Goal: Information Seeking & Learning: Learn about a topic

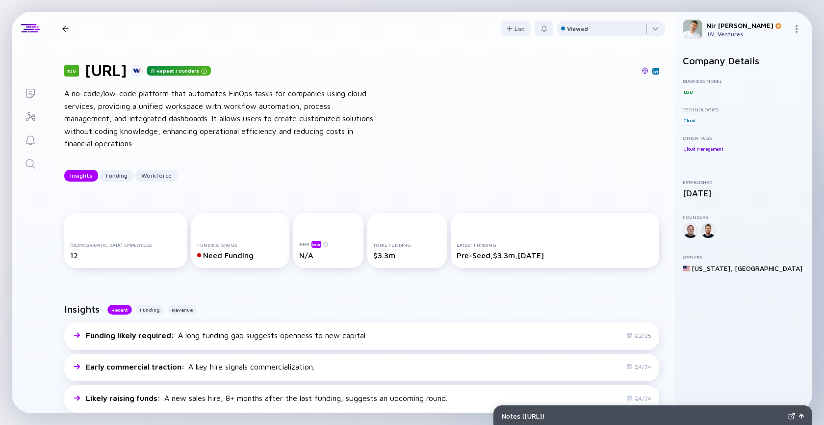
click at [35, 169] on icon "Search" at bounding box center [31, 164] width 12 height 12
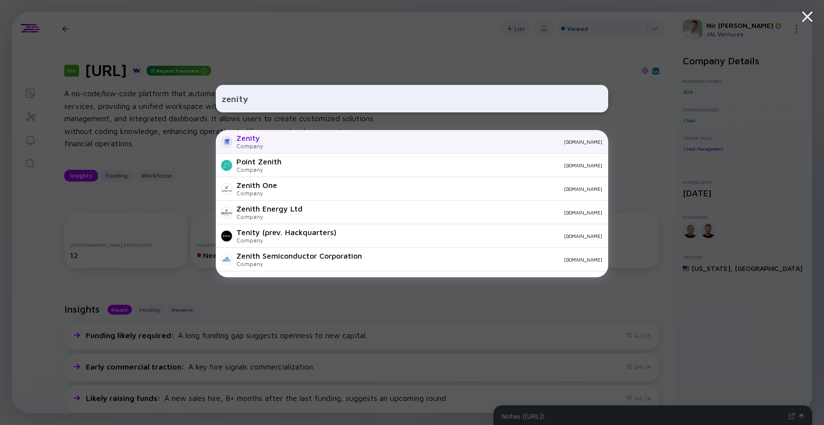
type input "zenity"
click at [280, 145] on div "Zenity Company [DOMAIN_NAME]" at bounding box center [412, 142] width 392 height 24
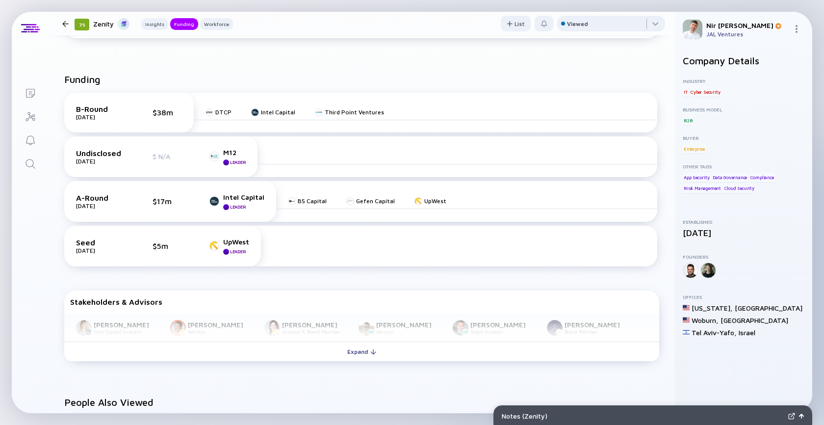
scroll to position [402, 0]
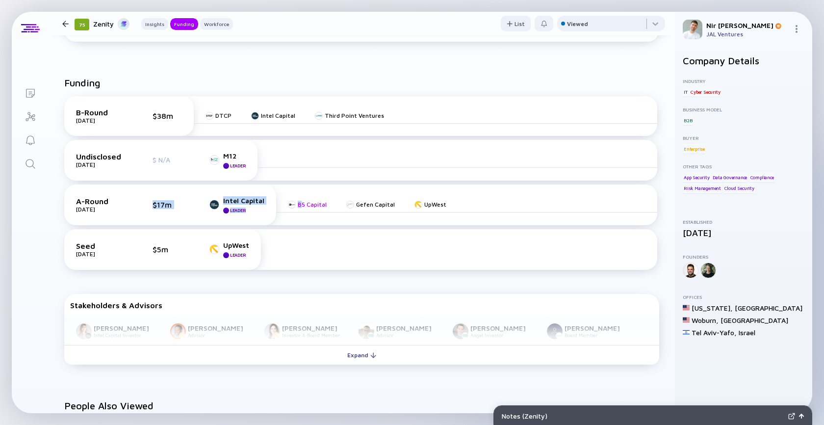
drag, startPoint x: 140, startPoint y: 202, endPoint x: 300, endPoint y: 207, distance: 160.5
click at [300, 207] on div "A-Round [DATE] $17m Intel Capital Leader B5 Capital Gefen Capital UpWest" at bounding box center [360, 204] width 593 height 41
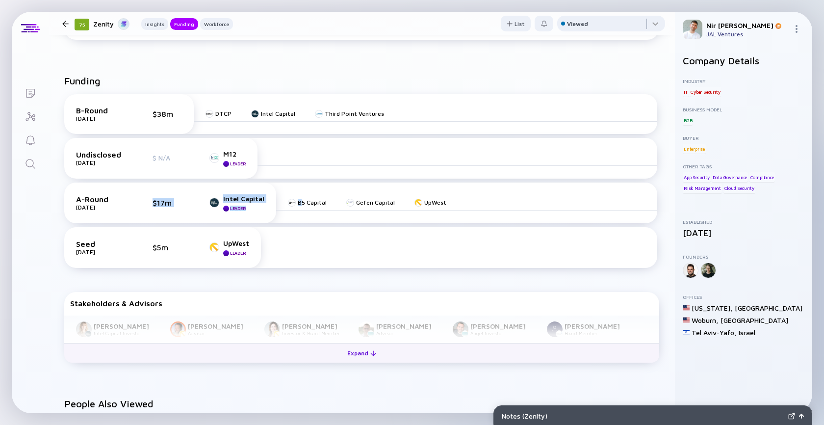
click at [361, 345] on div "Expand" at bounding box center [361, 352] width 41 height 15
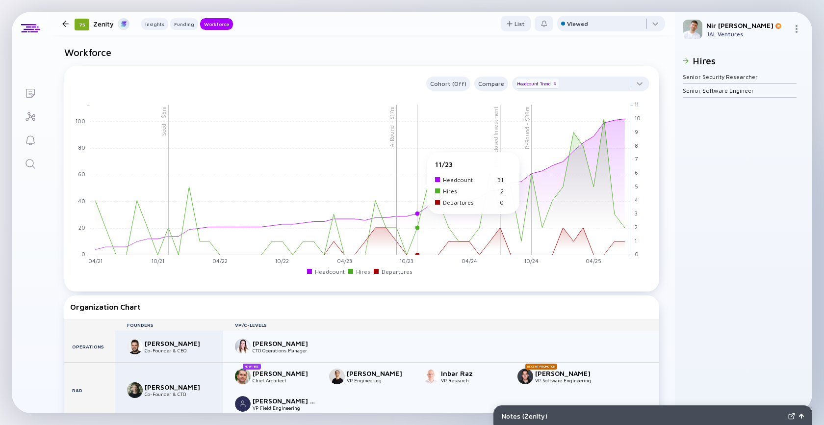
scroll to position [950, 0]
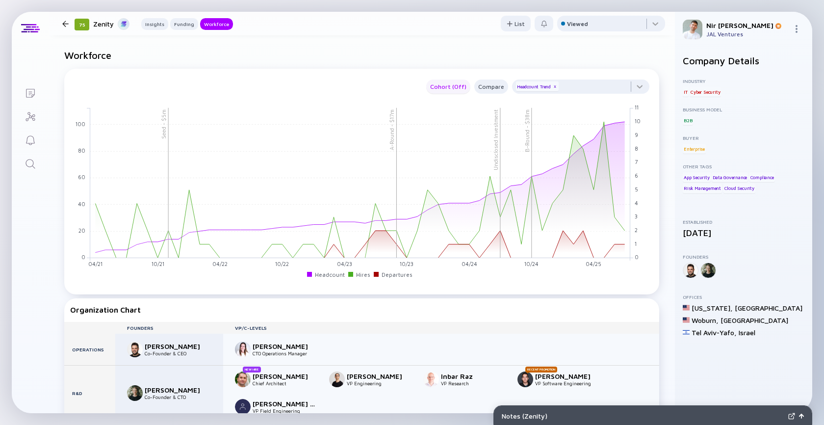
click at [448, 87] on div "Cohort (Off)" at bounding box center [448, 86] width 44 height 11
click at [408, 124] on rect at bounding box center [360, 182] width 540 height 150
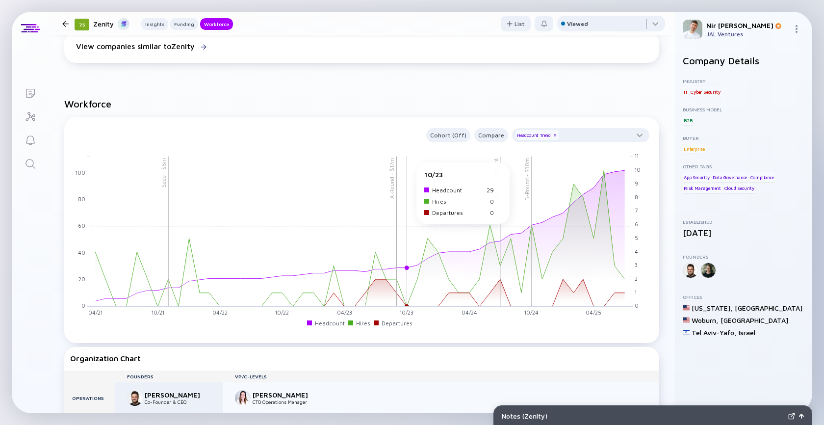
scroll to position [893, 0]
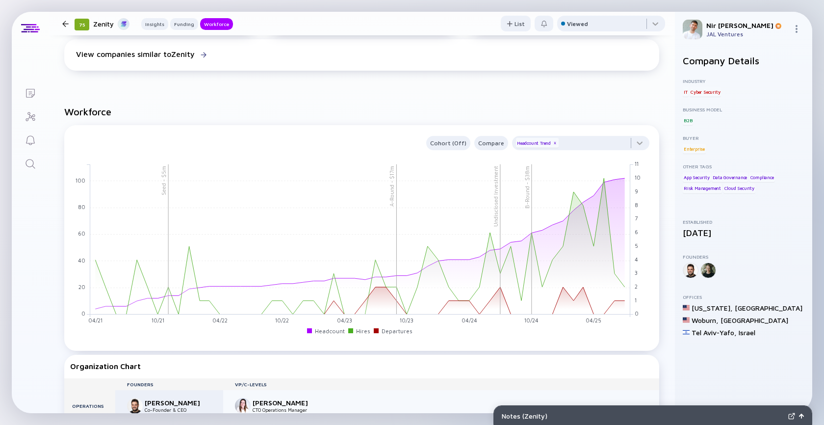
click at [428, 135] on div "Cohort (Off) Compare Headcount Trend x" at bounding box center [361, 141] width 583 height 18
click at [450, 138] on div "Cohort (Off)" at bounding box center [448, 142] width 44 height 11
click at [462, 173] on div "Retention" at bounding box center [459, 183] width 54 height 20
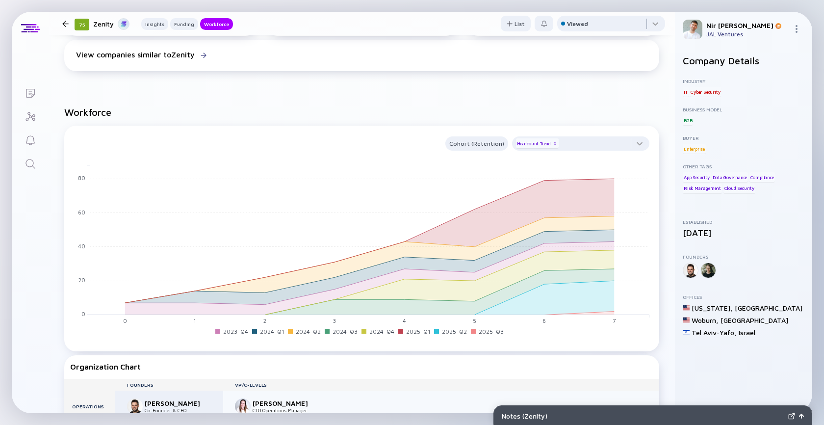
scroll to position [900, 0]
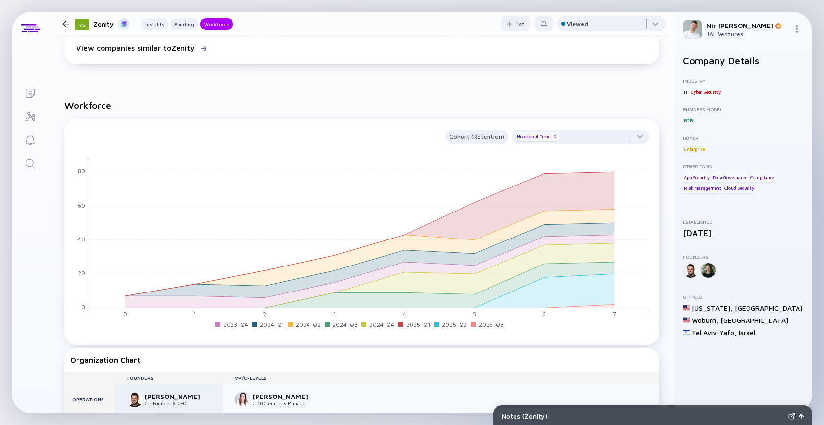
click at [33, 162] on icon "Search" at bounding box center [31, 164] width 12 height 12
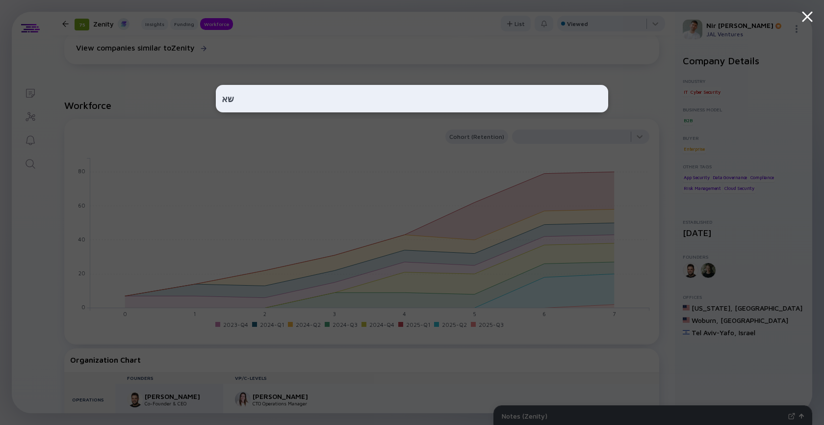
type input "ש"
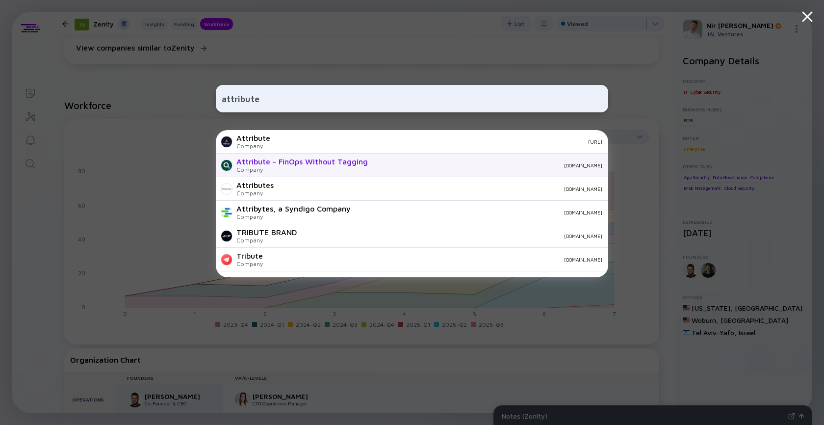
type input "attribute"
click at [263, 165] on div "Attribute - FinOps Without Tagging" at bounding box center [301, 161] width 131 height 9
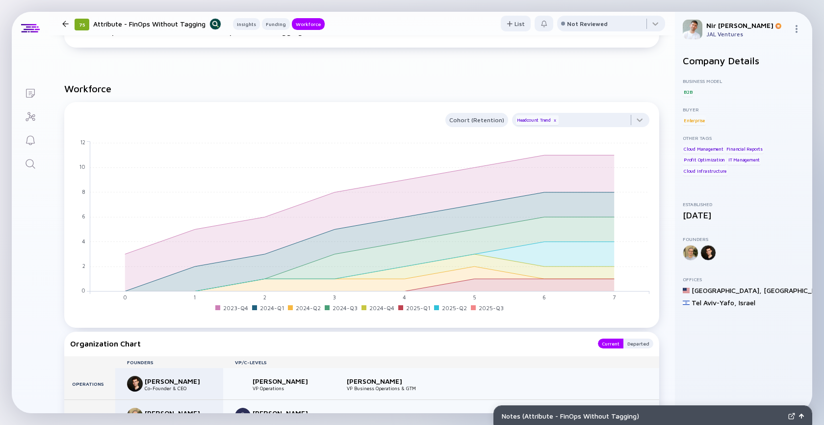
scroll to position [587, 0]
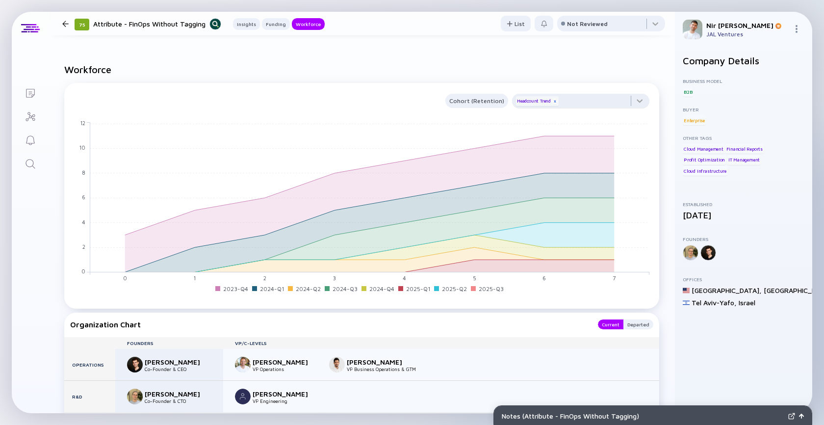
click at [557, 104] on div "x" at bounding box center [555, 101] width 6 height 6
click at [556, 103] on div "x" at bounding box center [555, 101] width 6 height 6
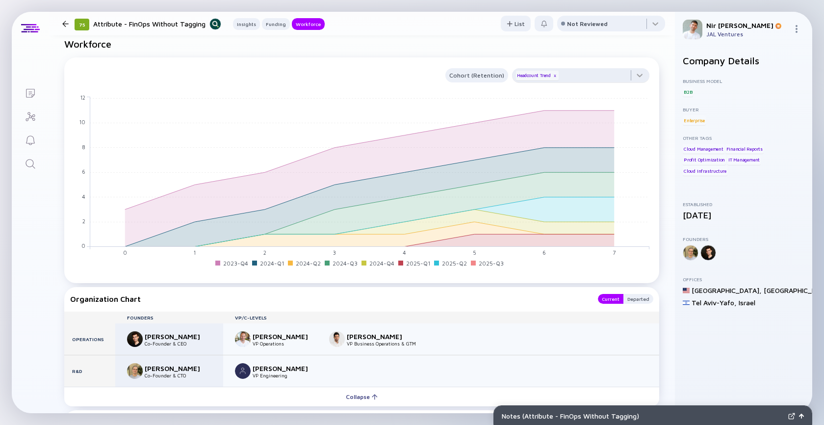
scroll to position [575, 0]
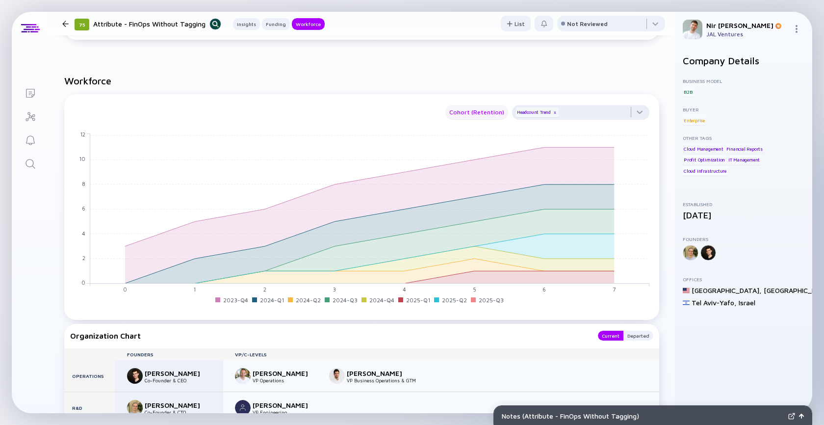
click at [476, 115] on div "Cohort (Retention)" at bounding box center [476, 111] width 63 height 11
click at [462, 175] on div "Location" at bounding box center [477, 172] width 55 height 20
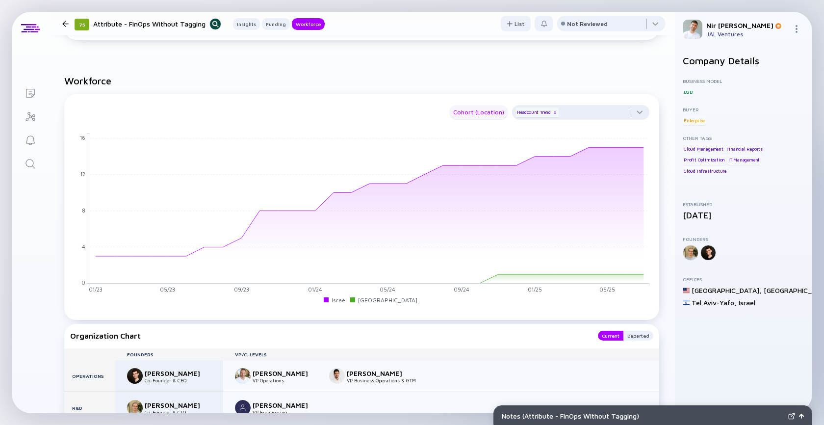
click at [486, 118] on div "Cohort (Location)" at bounding box center [478, 111] width 59 height 11
click at [473, 130] on div "Off" at bounding box center [480, 133] width 54 height 20
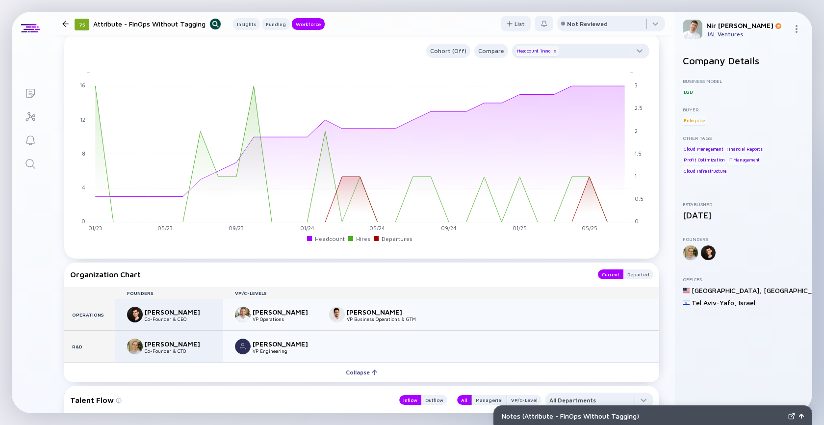
scroll to position [647, 0]
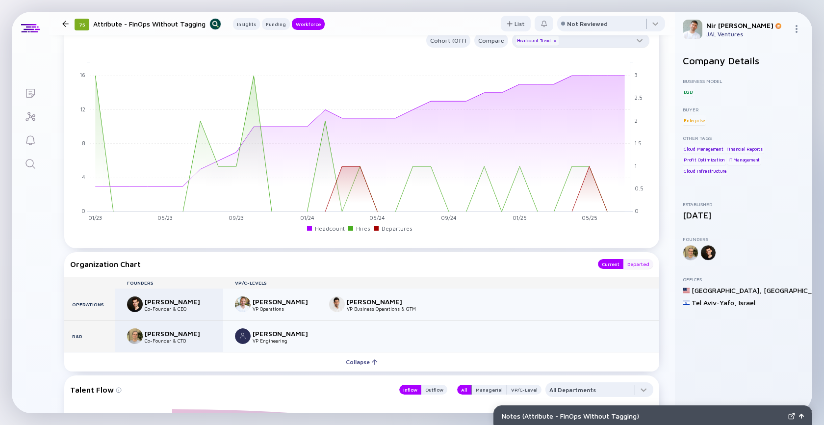
click at [636, 263] on div "Departed" at bounding box center [638, 264] width 30 height 10
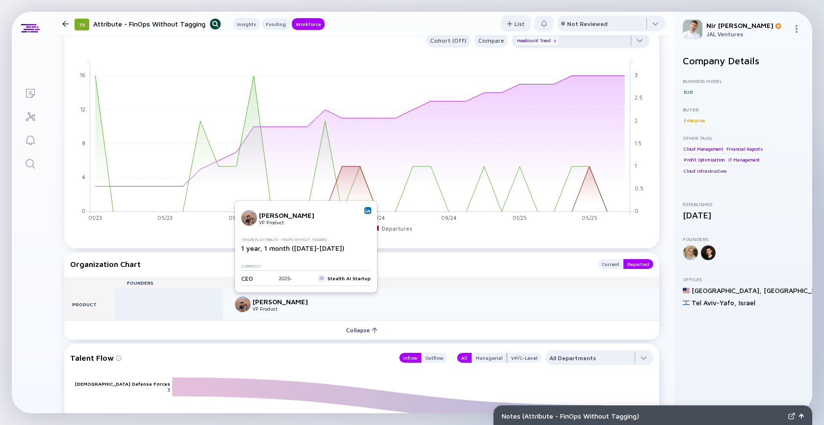
click at [368, 210] on img at bounding box center [367, 210] width 5 height 5
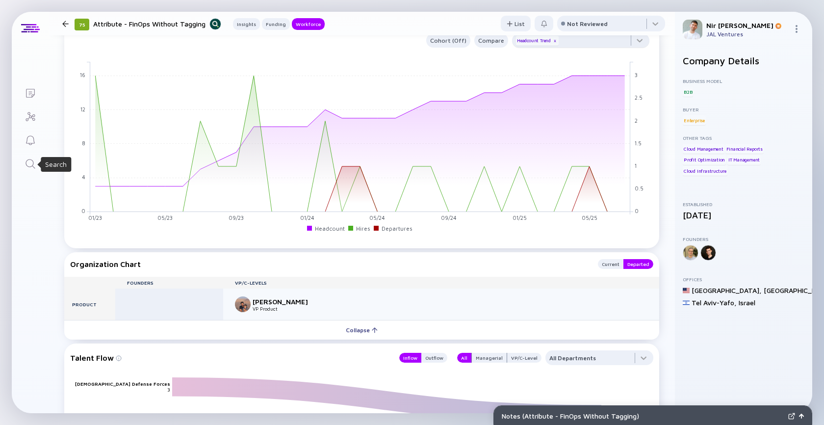
click at [26, 158] on icon "Search" at bounding box center [31, 164] width 12 height 12
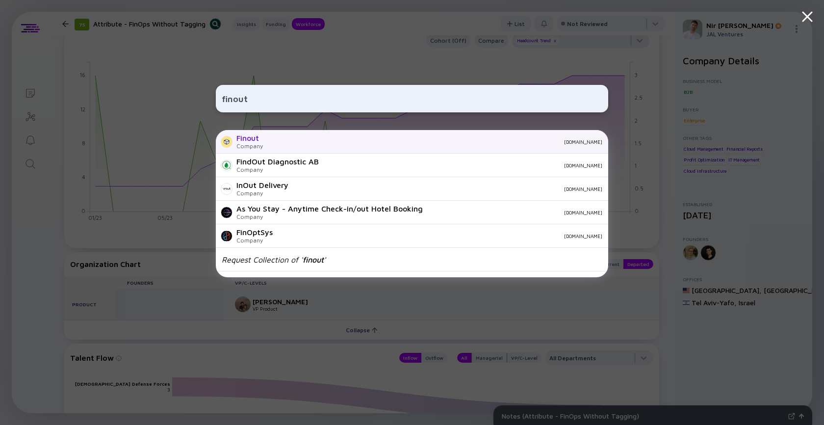
type input "finout"
click at [271, 139] on div "[DOMAIN_NAME]" at bounding box center [437, 142] width 332 height 6
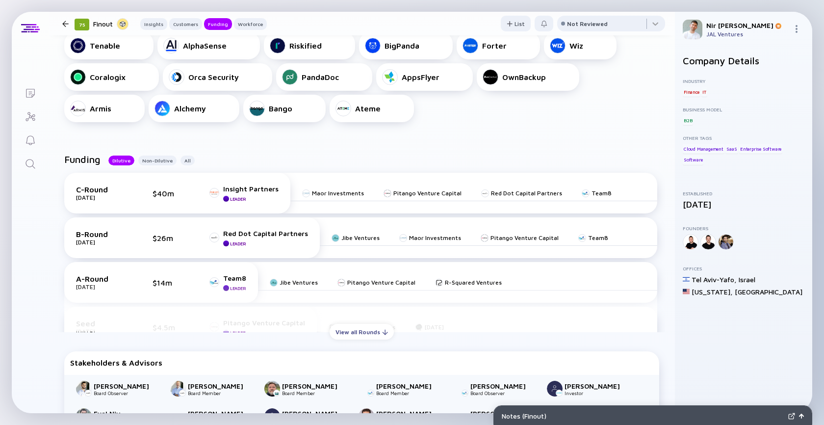
scroll to position [364, 0]
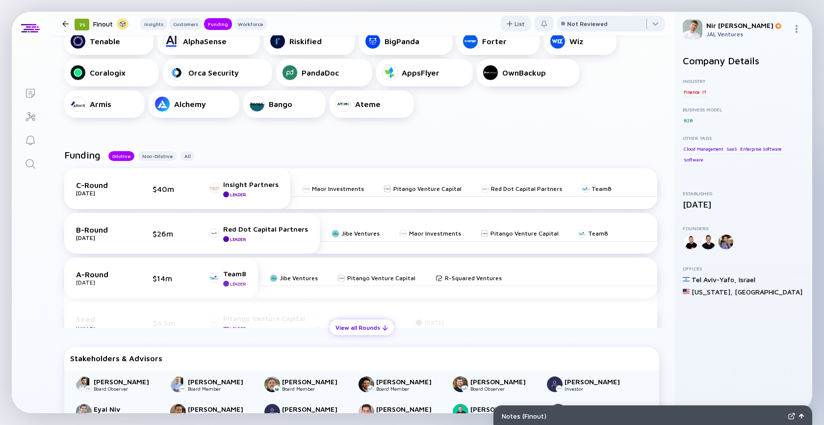
click at [346, 326] on div "View all Rounds" at bounding box center [362, 327] width 64 height 15
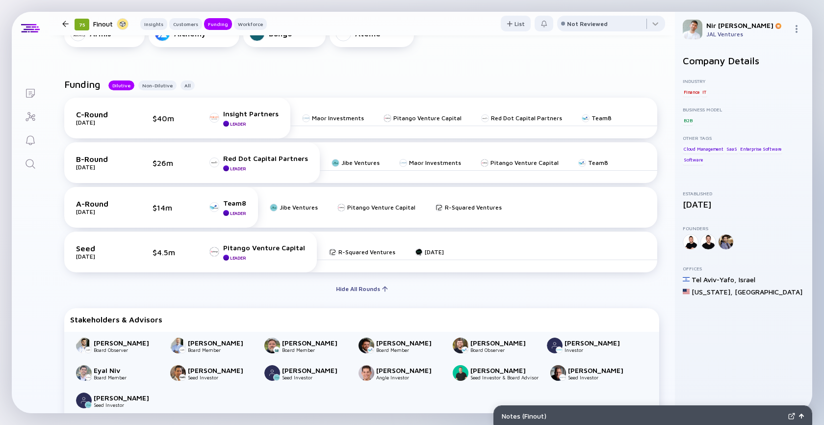
scroll to position [433, 0]
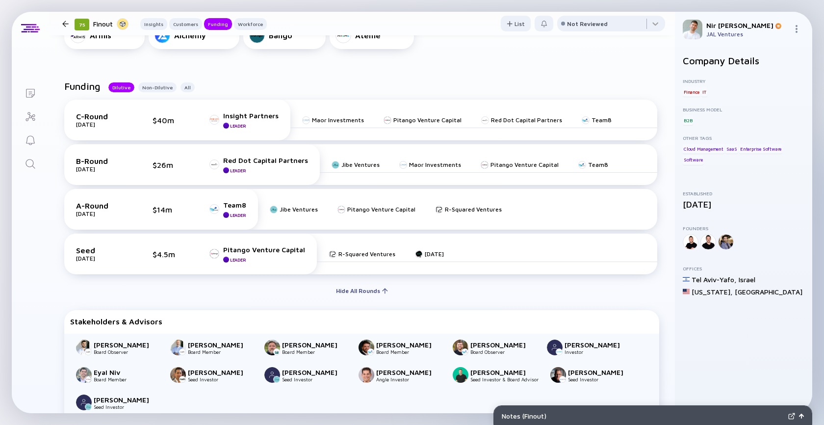
click at [35, 162] on icon "Search" at bounding box center [31, 164] width 12 height 12
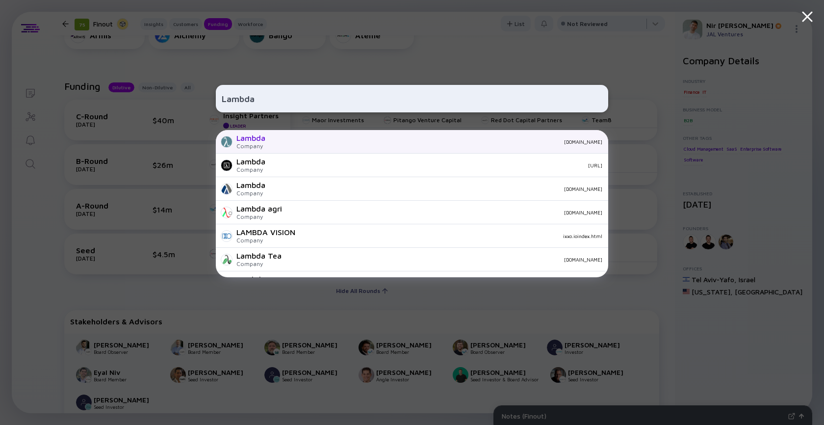
type input "Lambda"
click at [273, 140] on div "[DOMAIN_NAME]" at bounding box center [437, 142] width 329 height 6
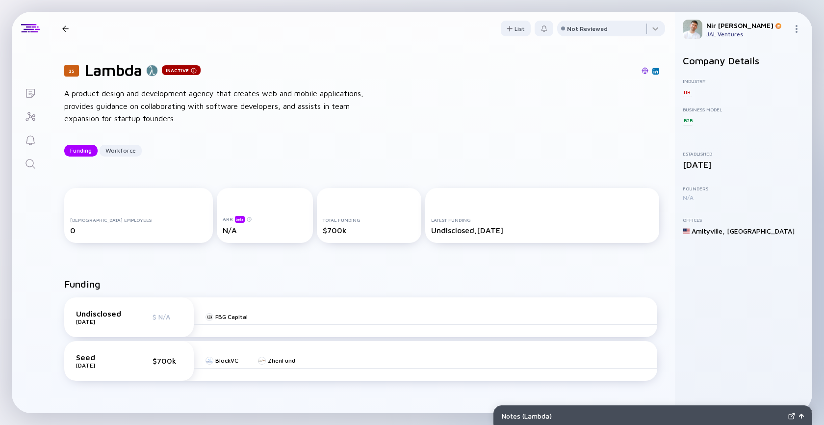
click at [22, 163] on link "Search" at bounding box center [30, 163] width 37 height 24
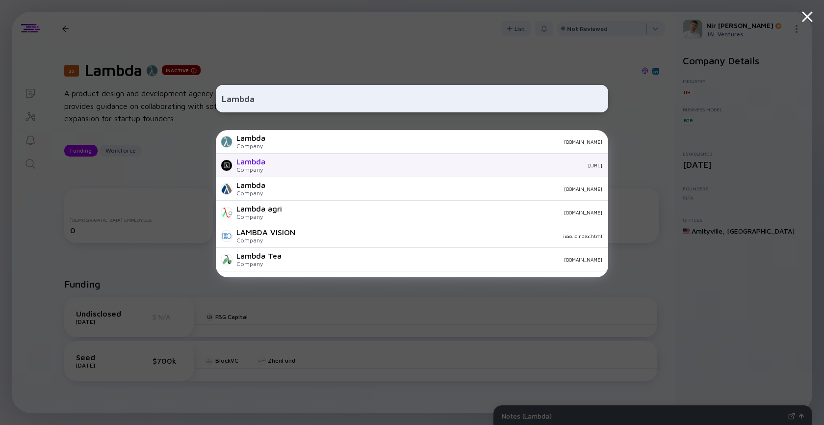
type input "Lambda"
click at [311, 167] on div "[URL]" at bounding box center [437, 165] width 329 height 6
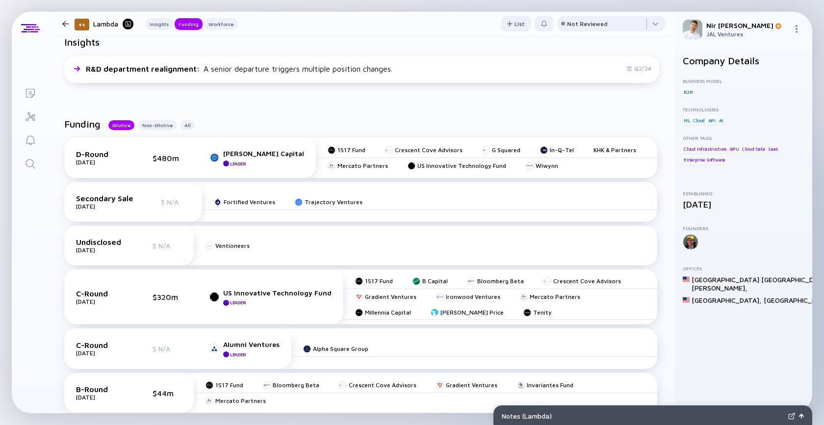
scroll to position [222, 0]
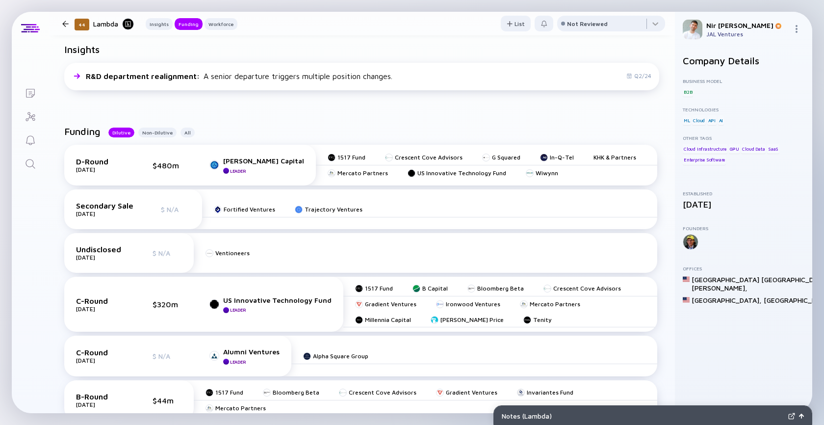
click at [36, 170] on link "Search" at bounding box center [30, 163] width 37 height 24
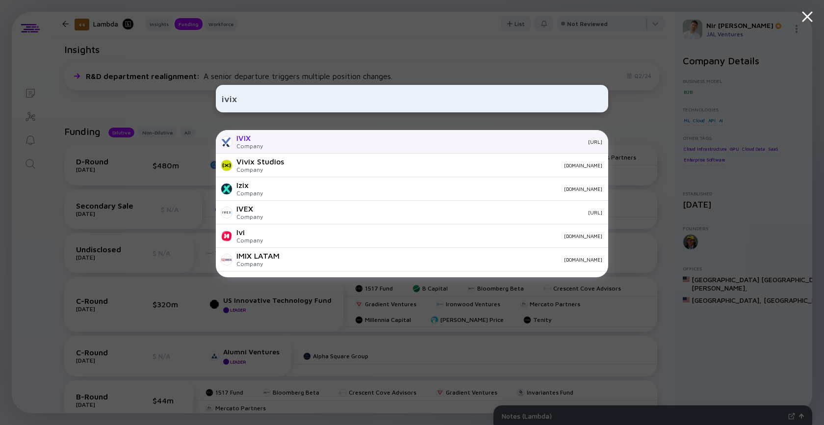
type input "ivix"
click at [263, 139] on div "IVIX Company [URL]" at bounding box center [412, 142] width 392 height 24
